Goal: Register for event/course

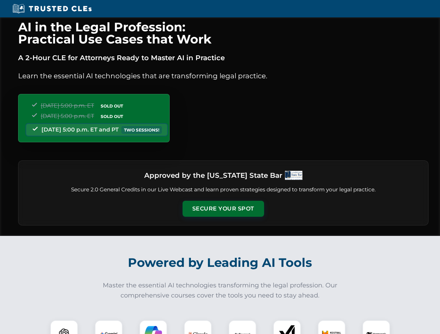
click at [223, 209] on button "Secure Your Spot" at bounding box center [222, 209] width 81 height 16
click at [64, 327] on img at bounding box center [64, 334] width 20 height 20
